Goal: Task Accomplishment & Management: Manage account settings

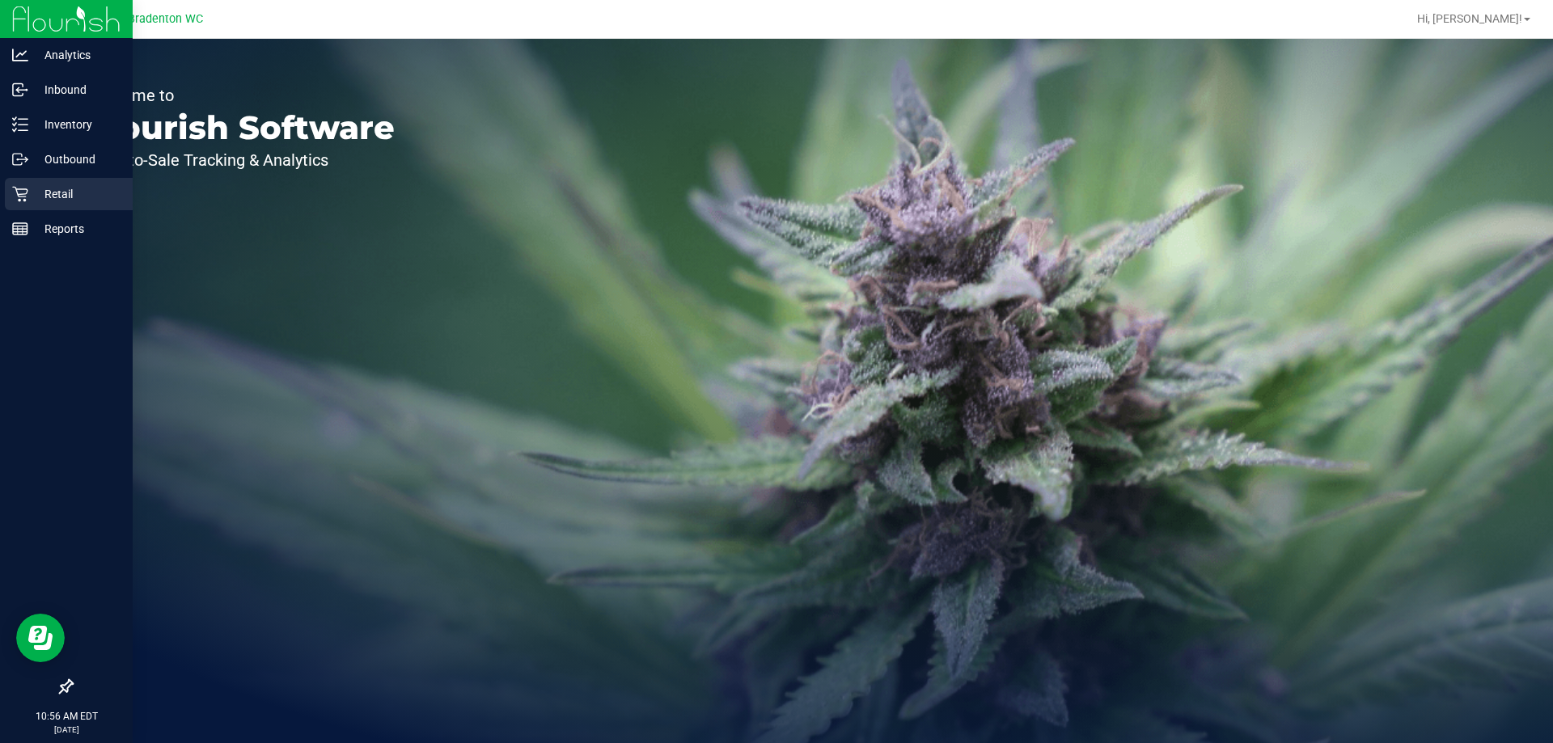
click at [52, 188] on p "Retail" at bounding box center [76, 193] width 97 height 19
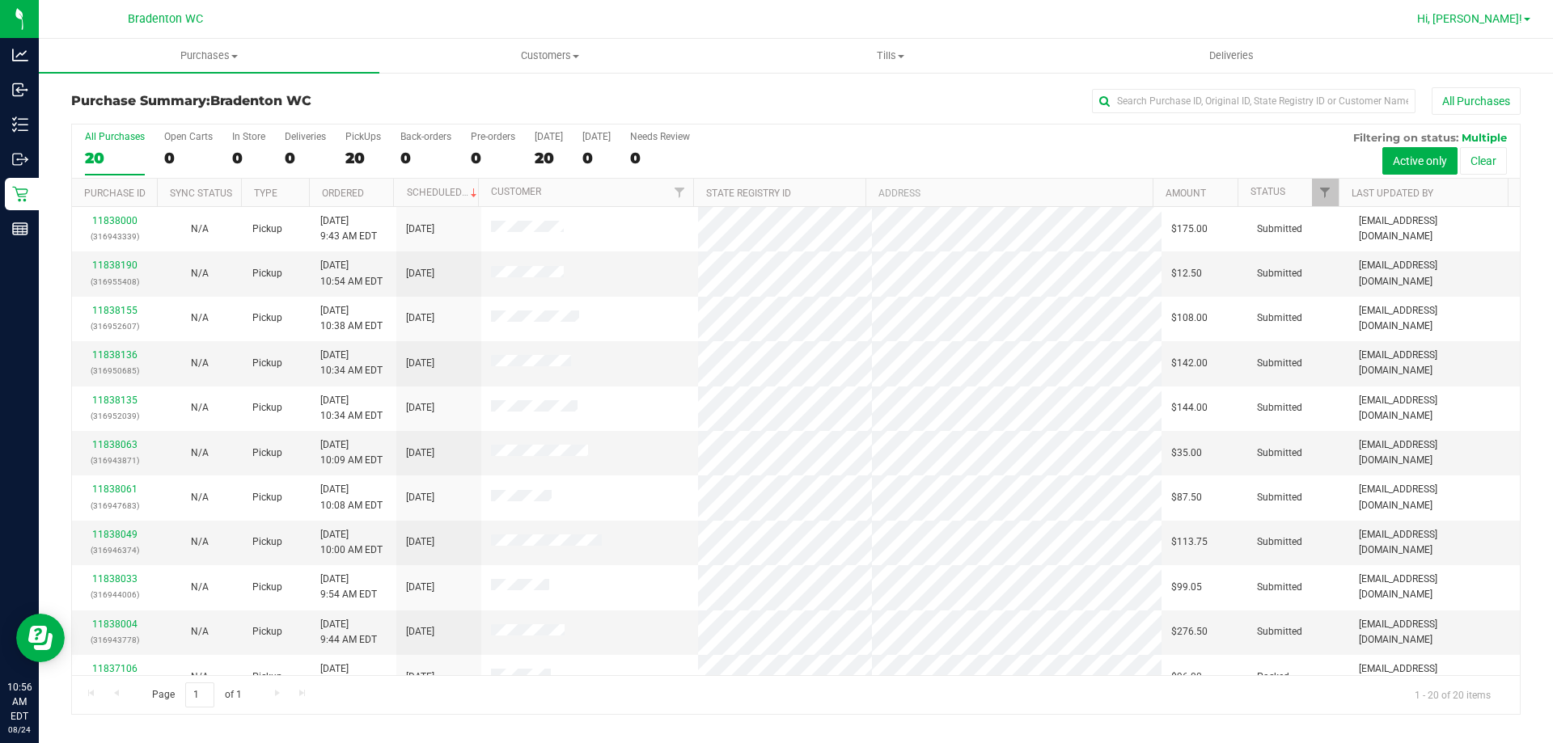
click at [1518, 16] on span "Hi, [PERSON_NAME]!" at bounding box center [1469, 18] width 105 height 13
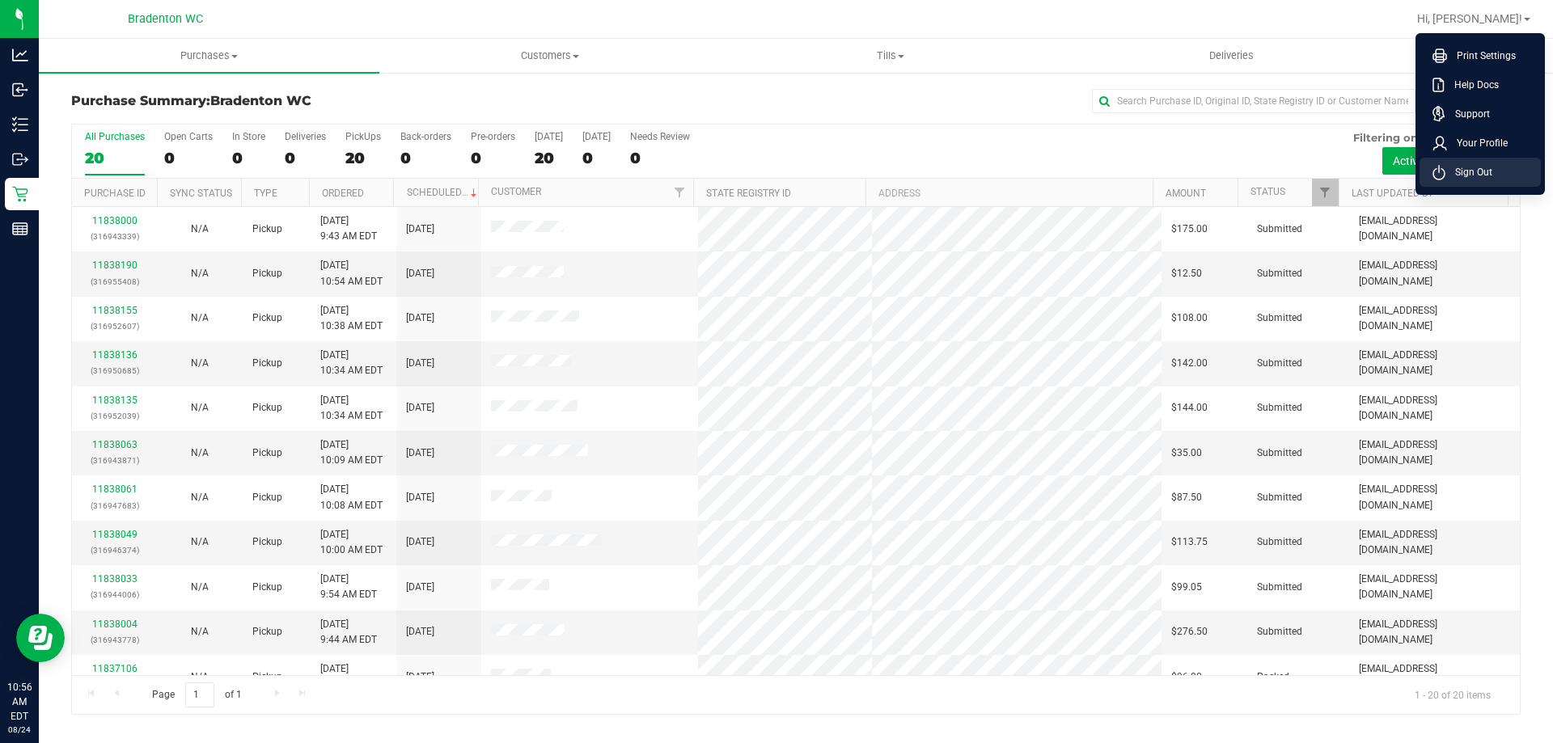
click at [1463, 172] on span "Sign Out" at bounding box center [1469, 172] width 47 height 16
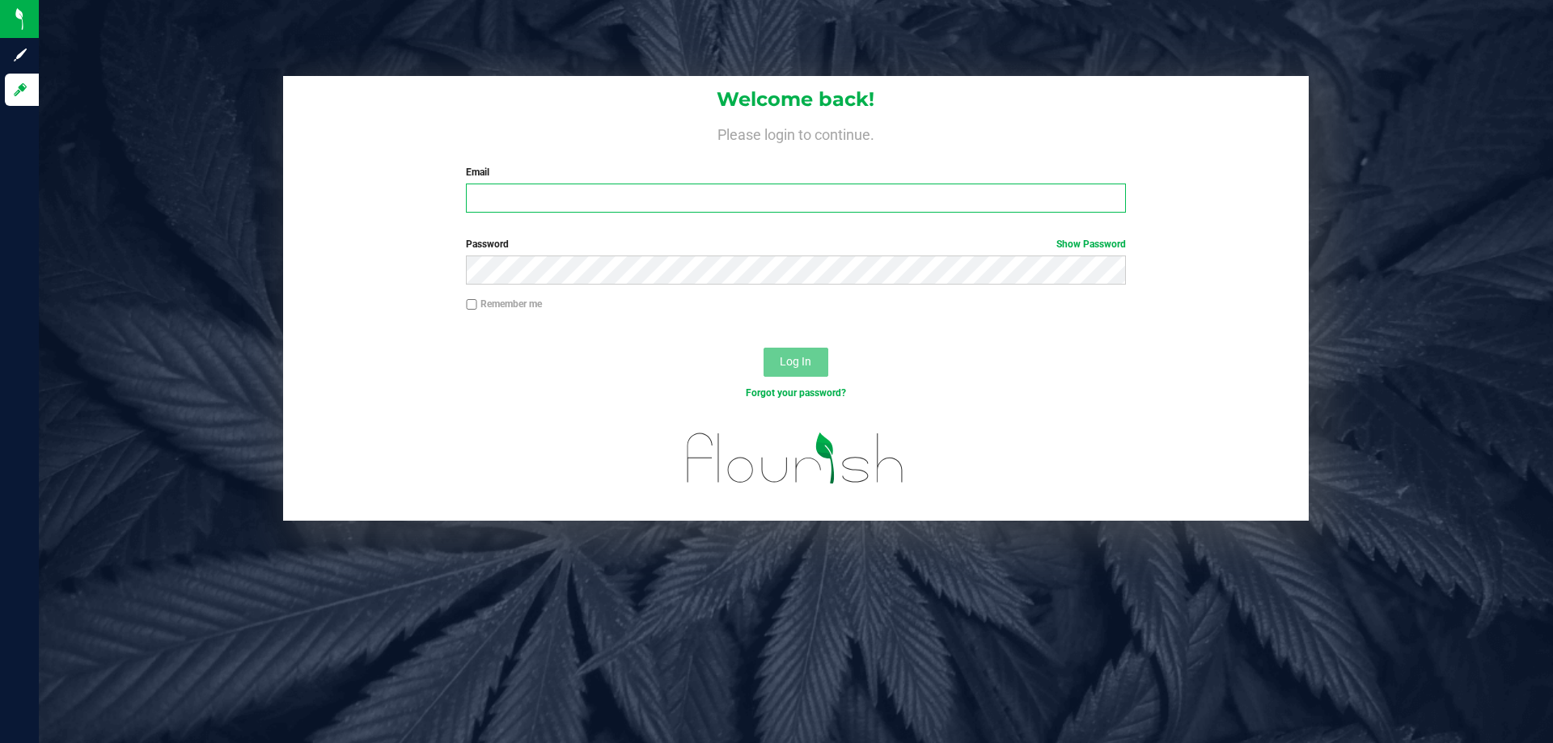
click at [492, 199] on input "Email" at bounding box center [795, 198] width 659 height 29
type input "[EMAIL_ADDRESS][DOMAIN_NAME]"
click at [764, 348] on button "Log In" at bounding box center [796, 362] width 65 height 29
